Goal: Find specific page/section: Find specific page/section

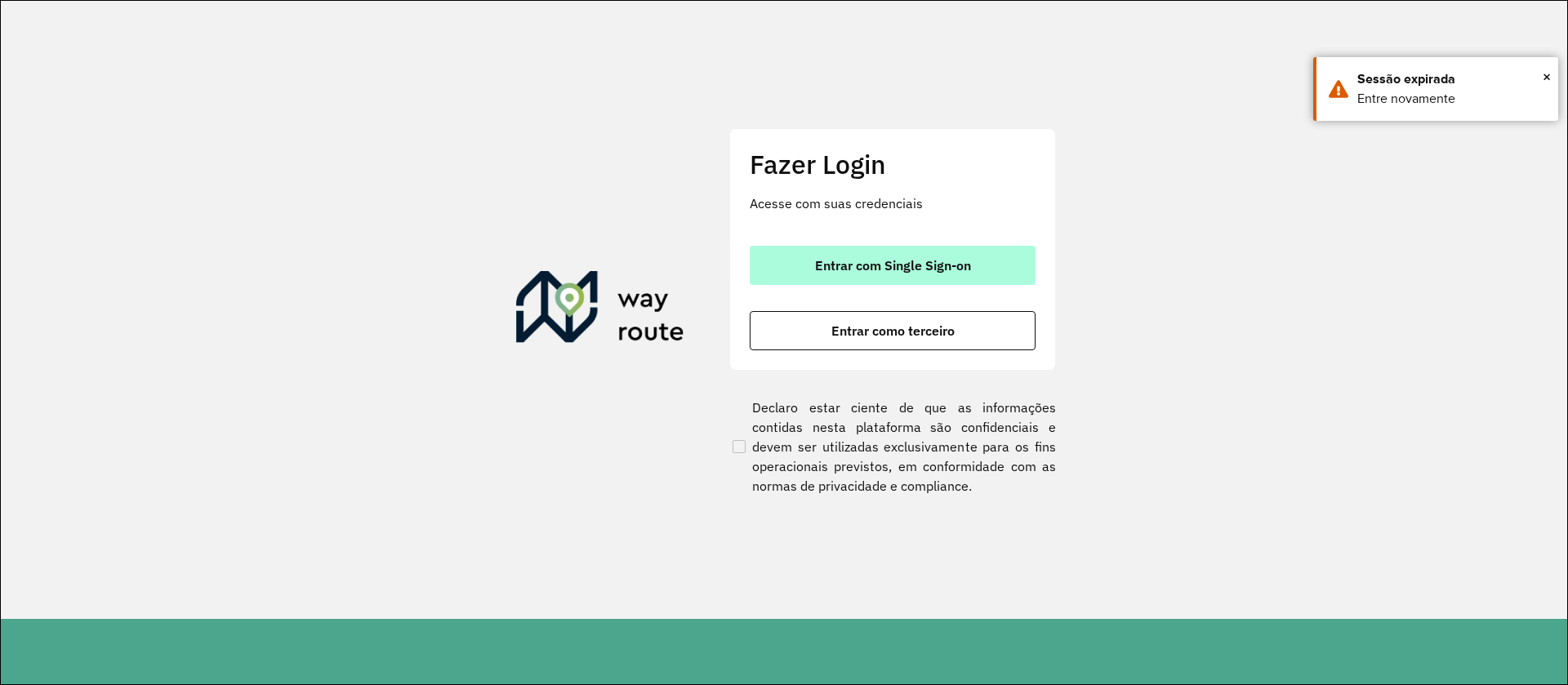
click at [881, 259] on span "Entrar com Single Sign-on" at bounding box center [893, 266] width 156 height 13
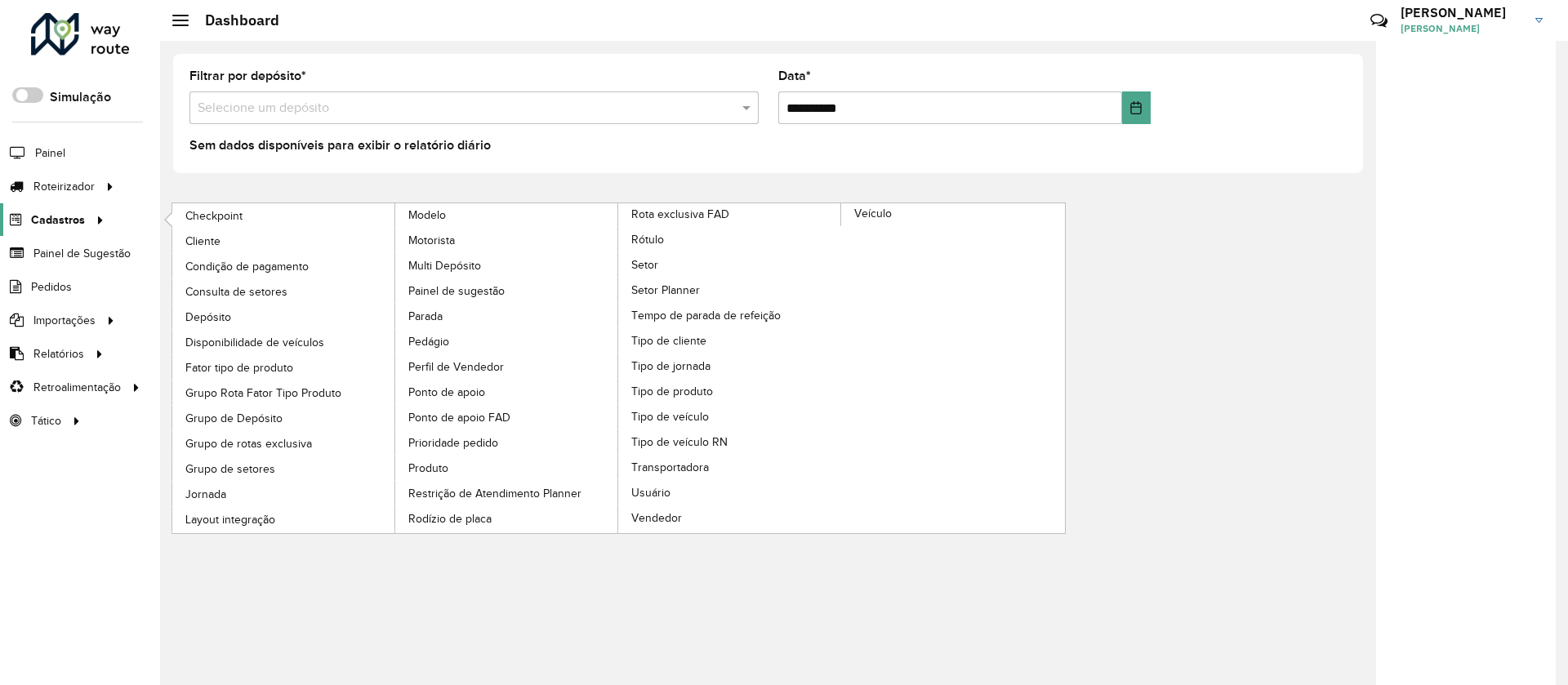
click at [74, 219] on span "Cadastros" at bounding box center [57, 220] width 54 height 17
click at [220, 286] on span "Consulta de setores" at bounding box center [238, 292] width 106 height 17
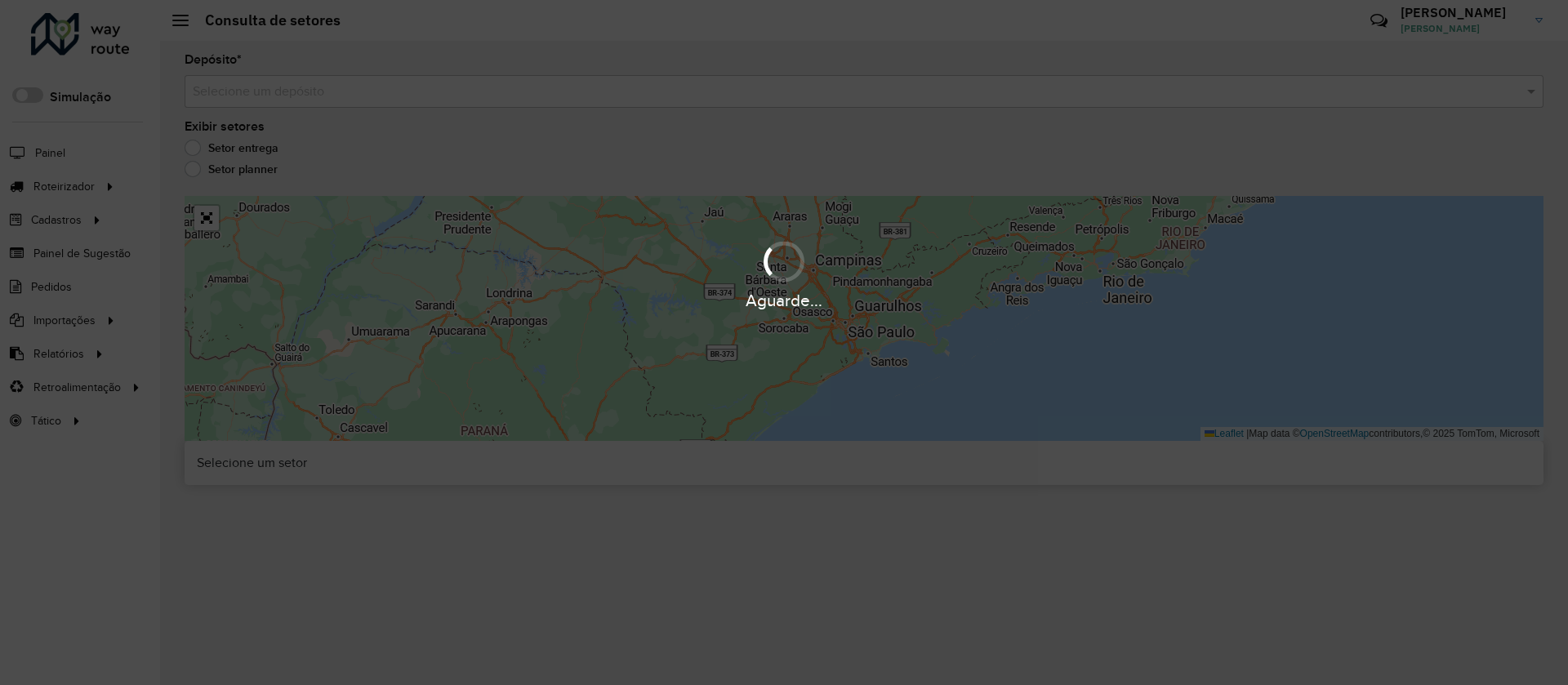
click at [925, 100] on div "Aguarde..." at bounding box center [784, 342] width 1568 height 685
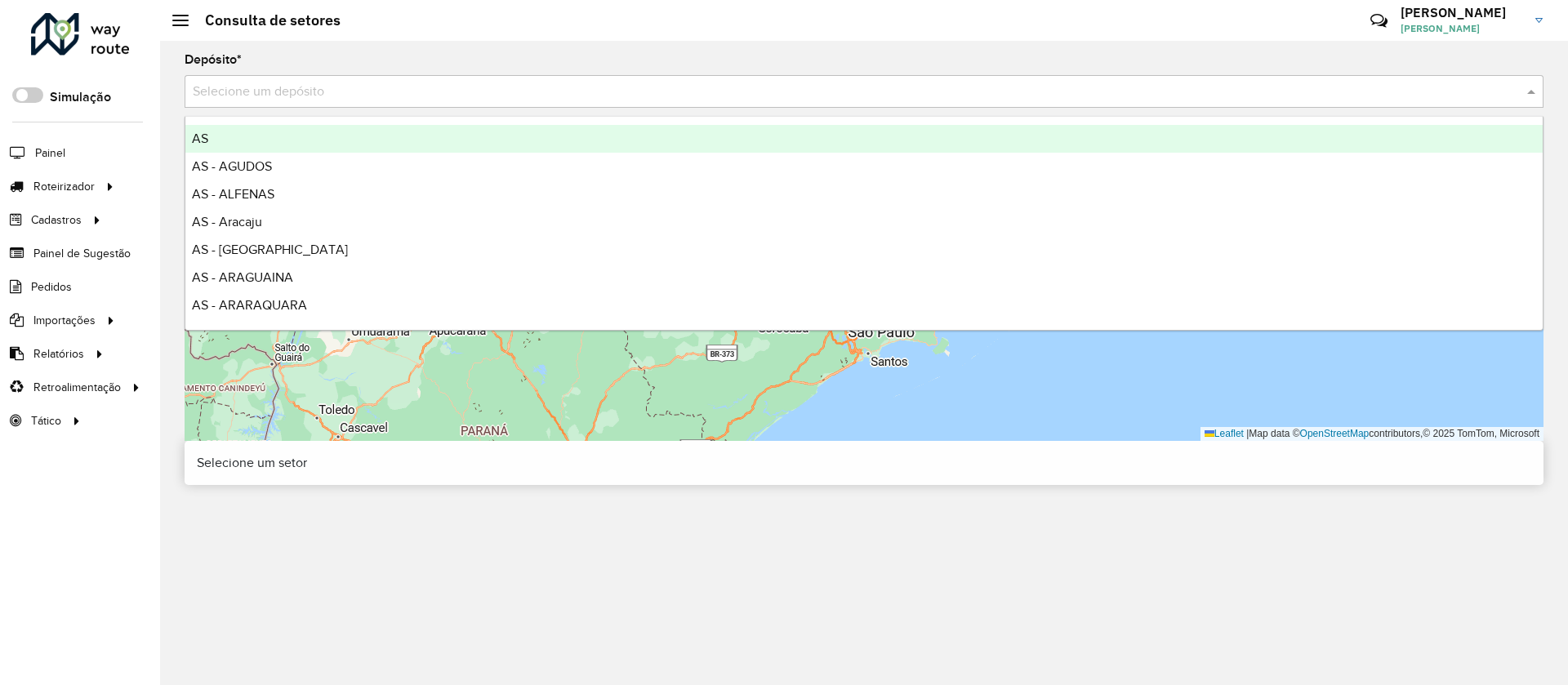
click at [920, 96] on input "text" at bounding box center [848, 93] width 1310 height 20
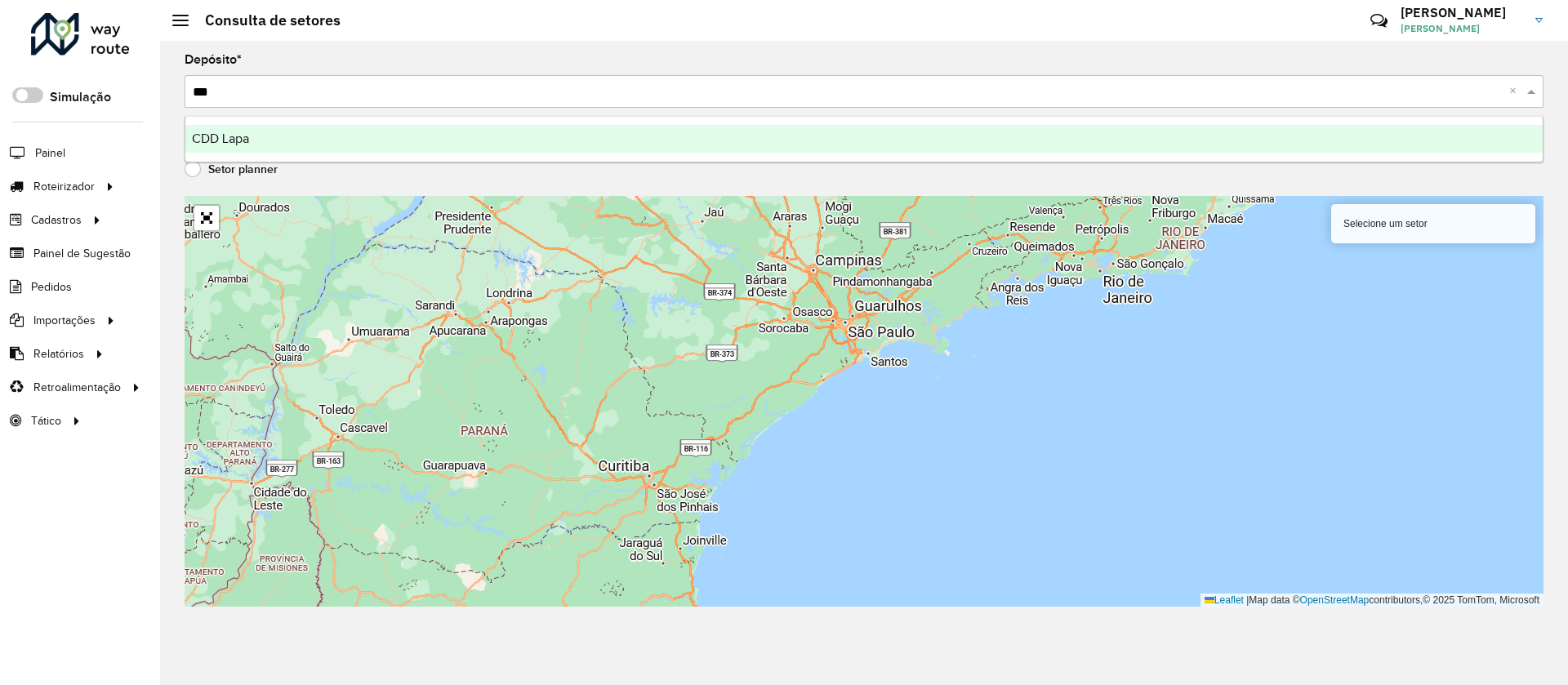
type input "****"
